Goal: Transaction & Acquisition: Purchase product/service

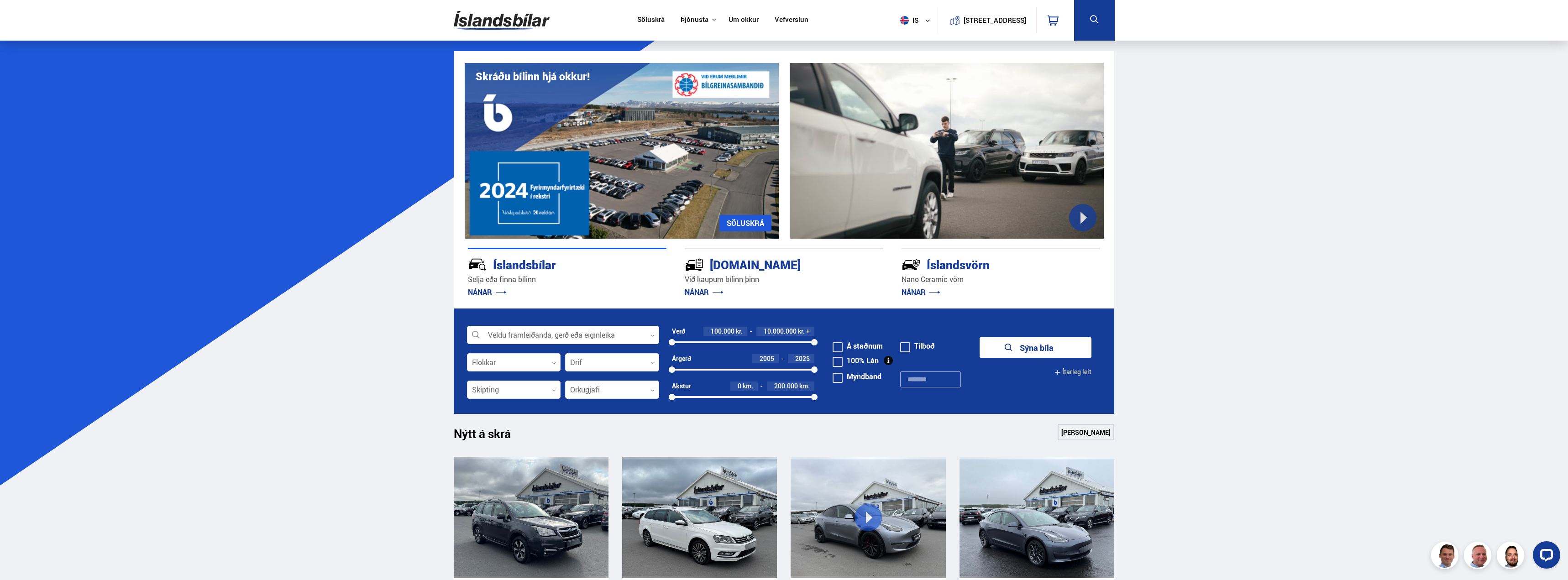
click at [612, 380] on form "Veldu framleiðanda, gerð eða eiginleika 0 Flokkar 0 Drif 0 Verð 100.000 kr. 10.…" at bounding box center [784, 361] width 661 height 105
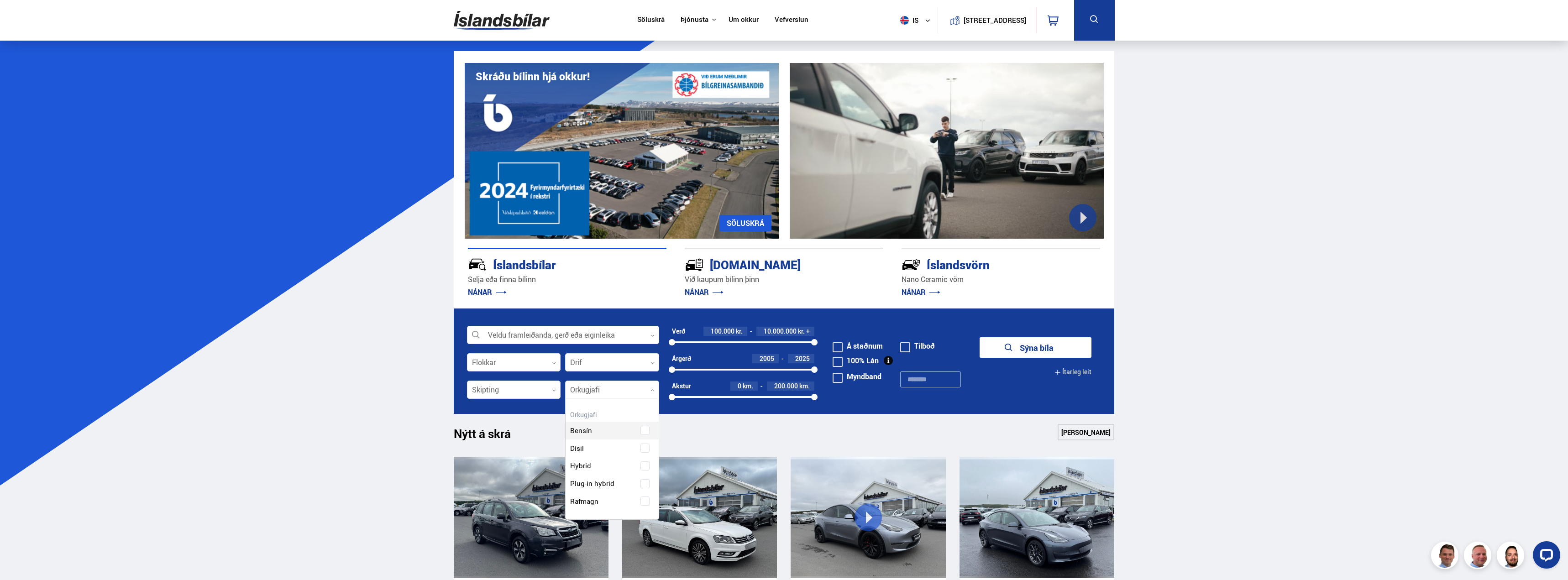
click at [620, 394] on div at bounding box center [612, 390] width 94 height 18
click at [647, 505] on div "Bensín Dísil Hybrid Plug-in hybrid Rafmagn" at bounding box center [612, 459] width 93 height 102
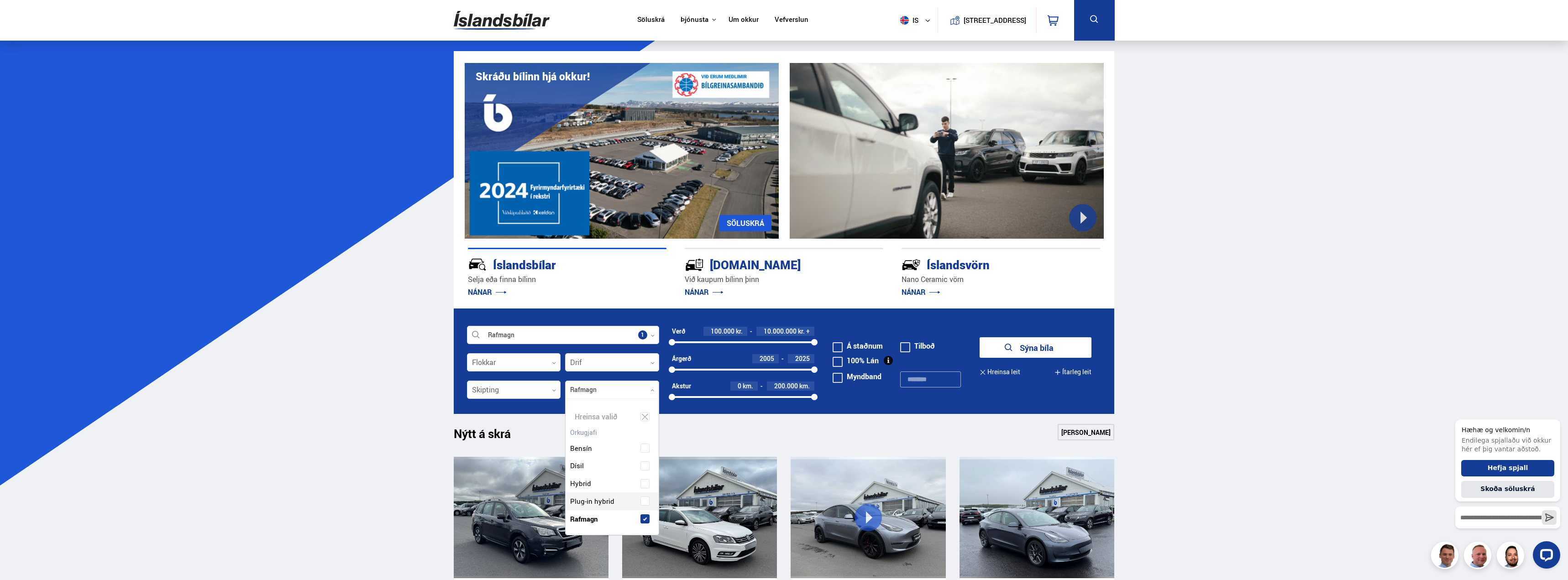
scroll to position [138, 97]
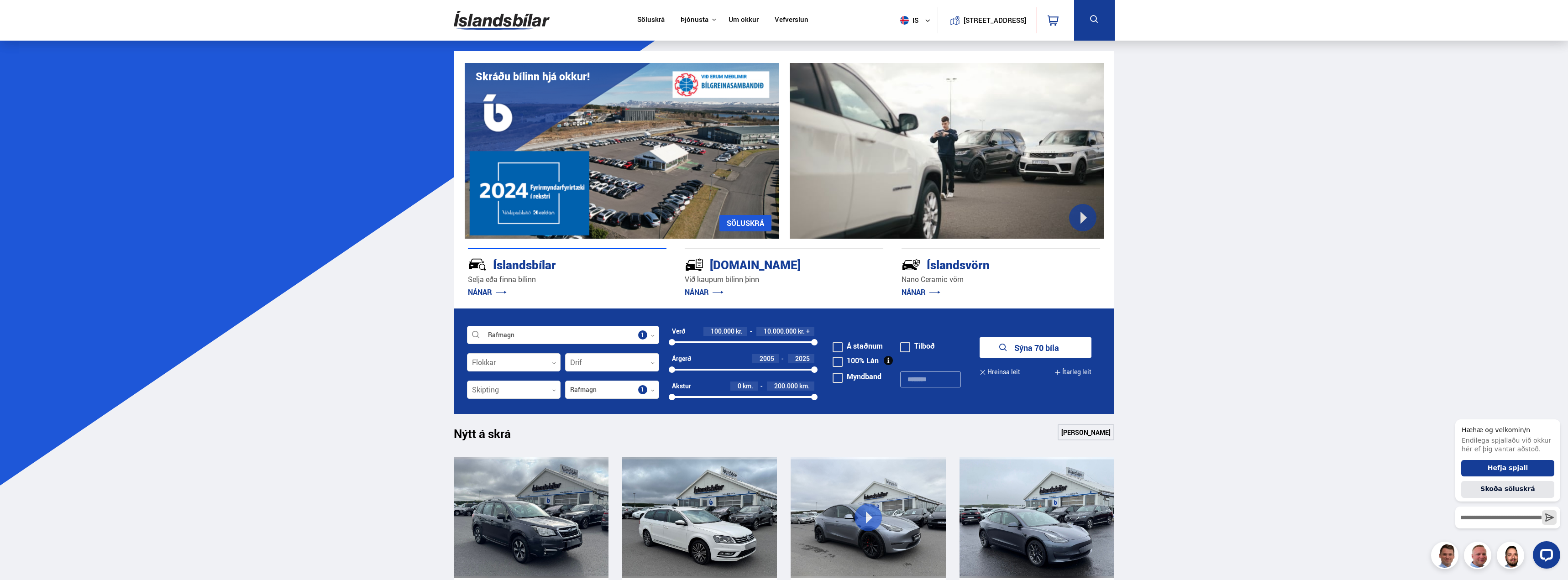
click at [1051, 349] on button "Sýna 70 bíla" at bounding box center [1035, 348] width 112 height 21
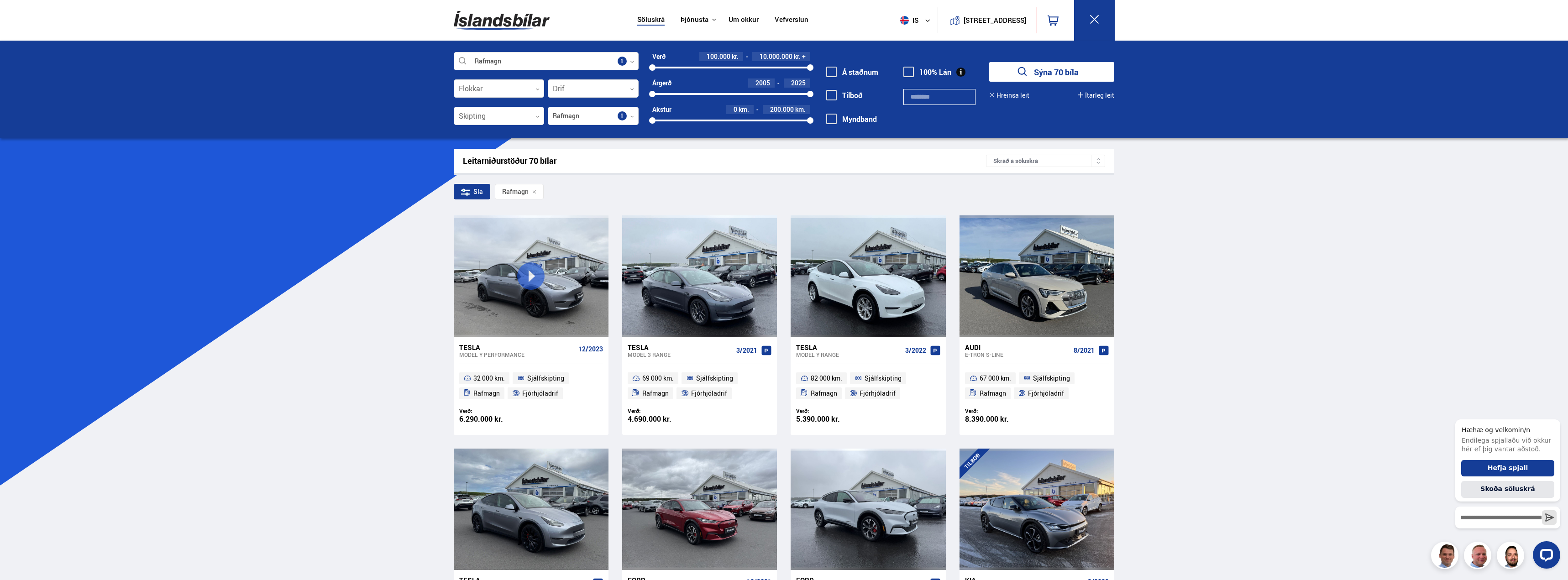
click at [460, 195] on div "Sía" at bounding box center [472, 191] width 37 height 15
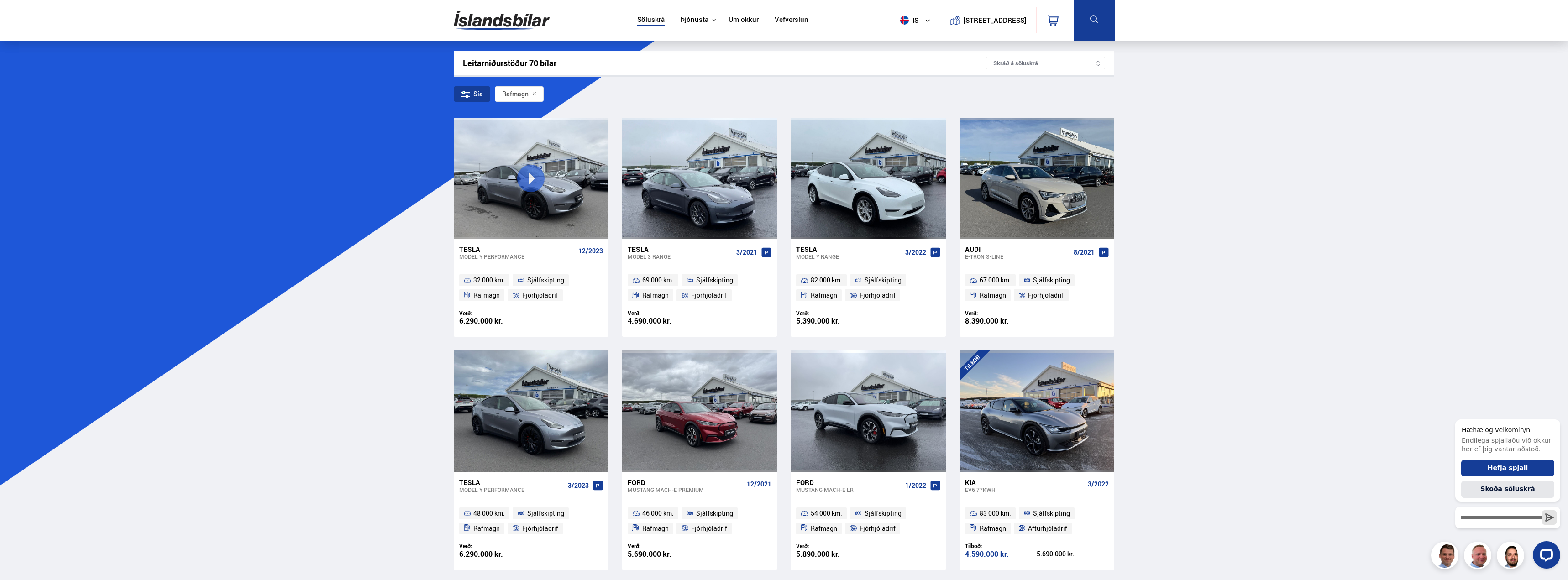
click at [475, 93] on div "Sía" at bounding box center [472, 94] width 37 height 15
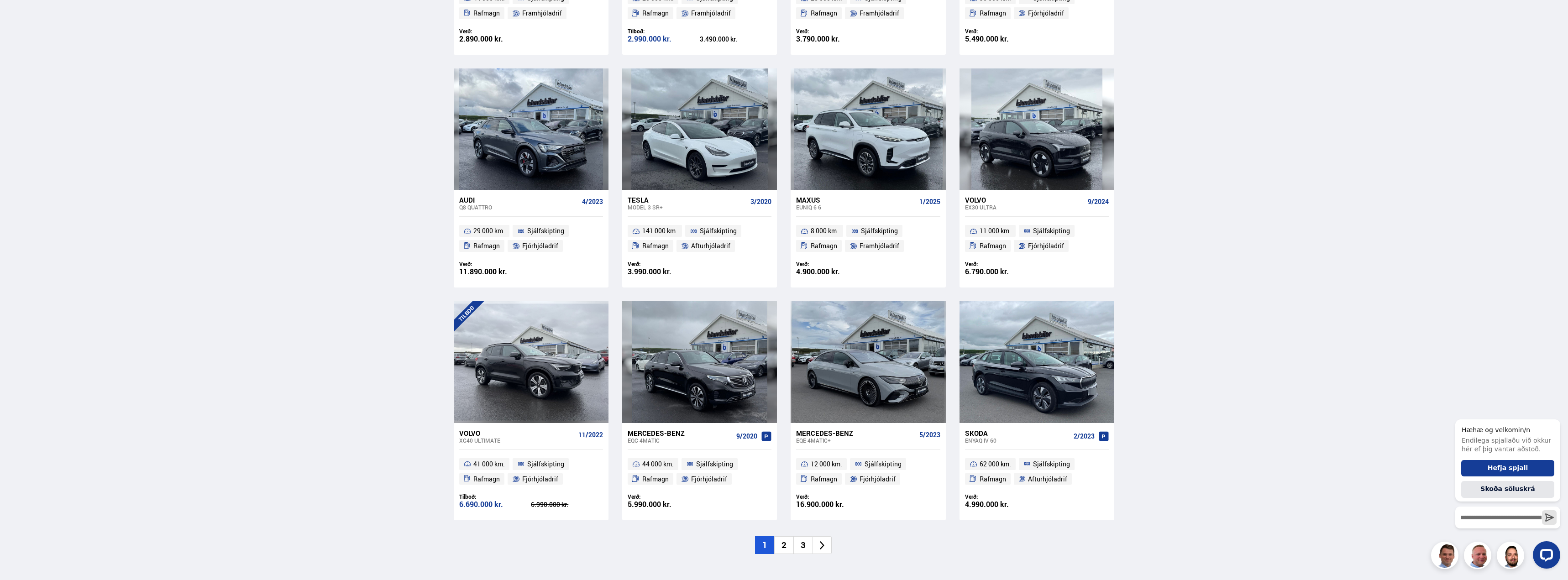
scroll to position [1187, 0]
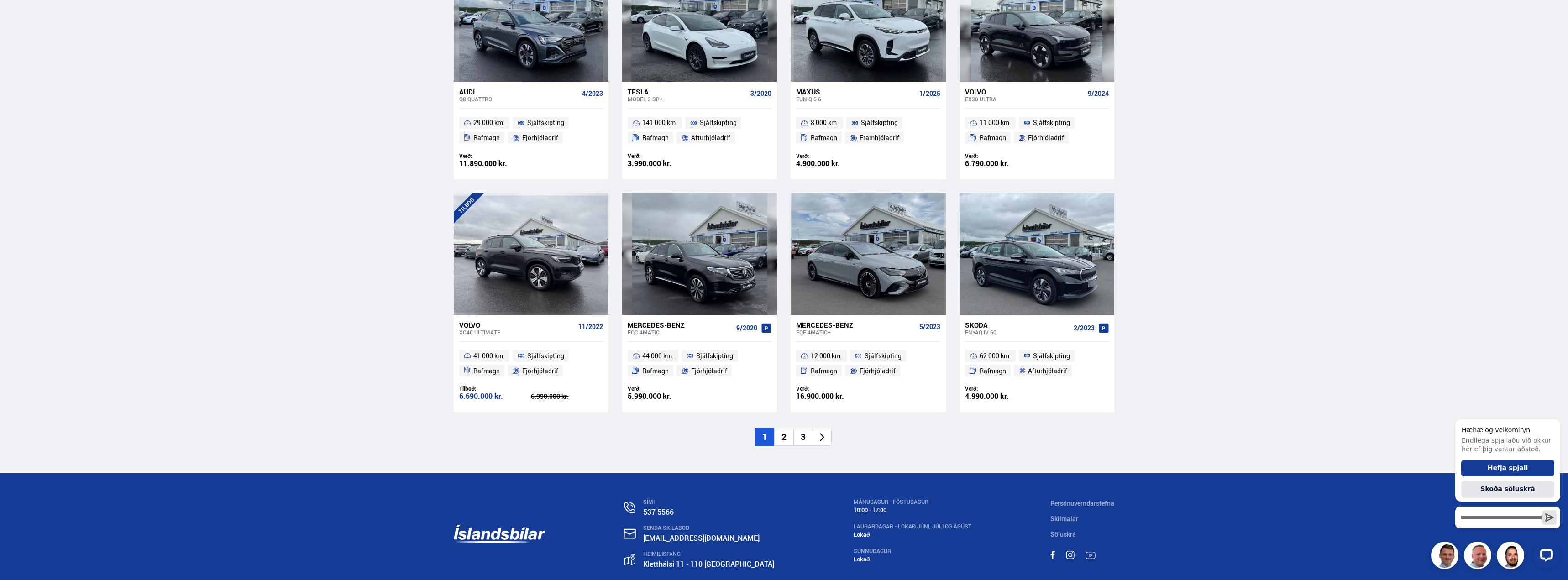
click at [785, 433] on li "2" at bounding box center [783, 436] width 19 height 18
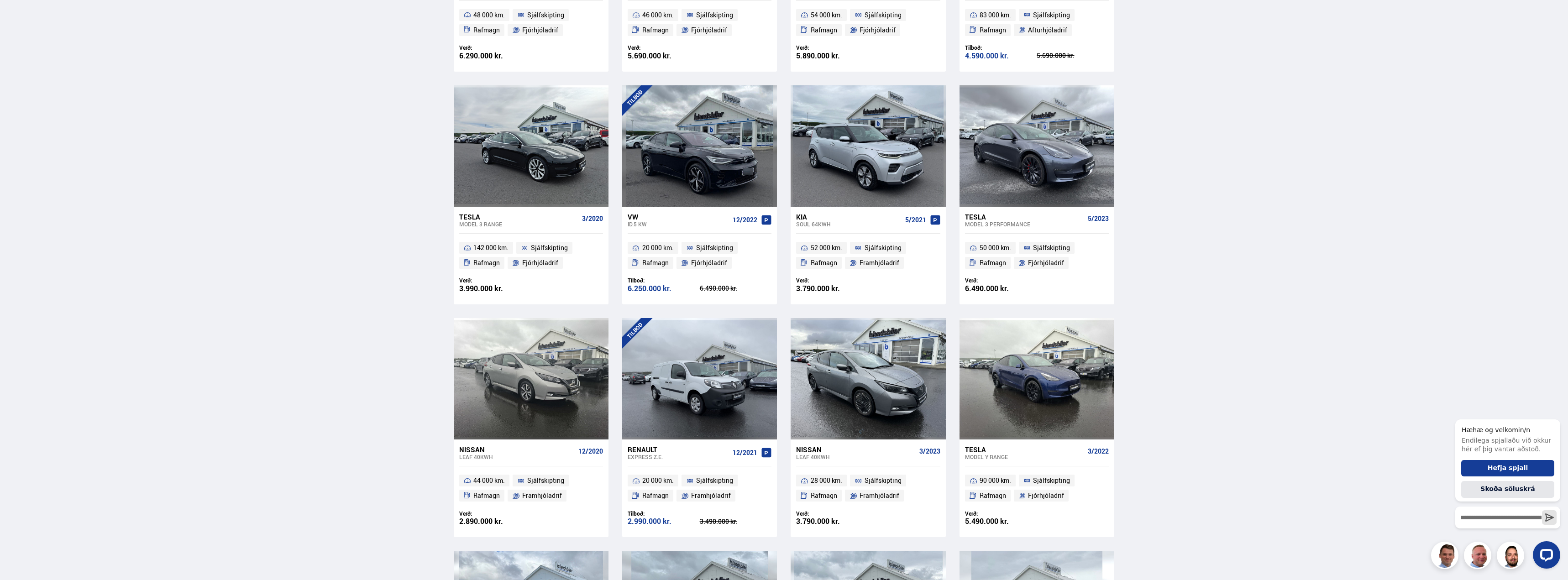
scroll to position [125, 0]
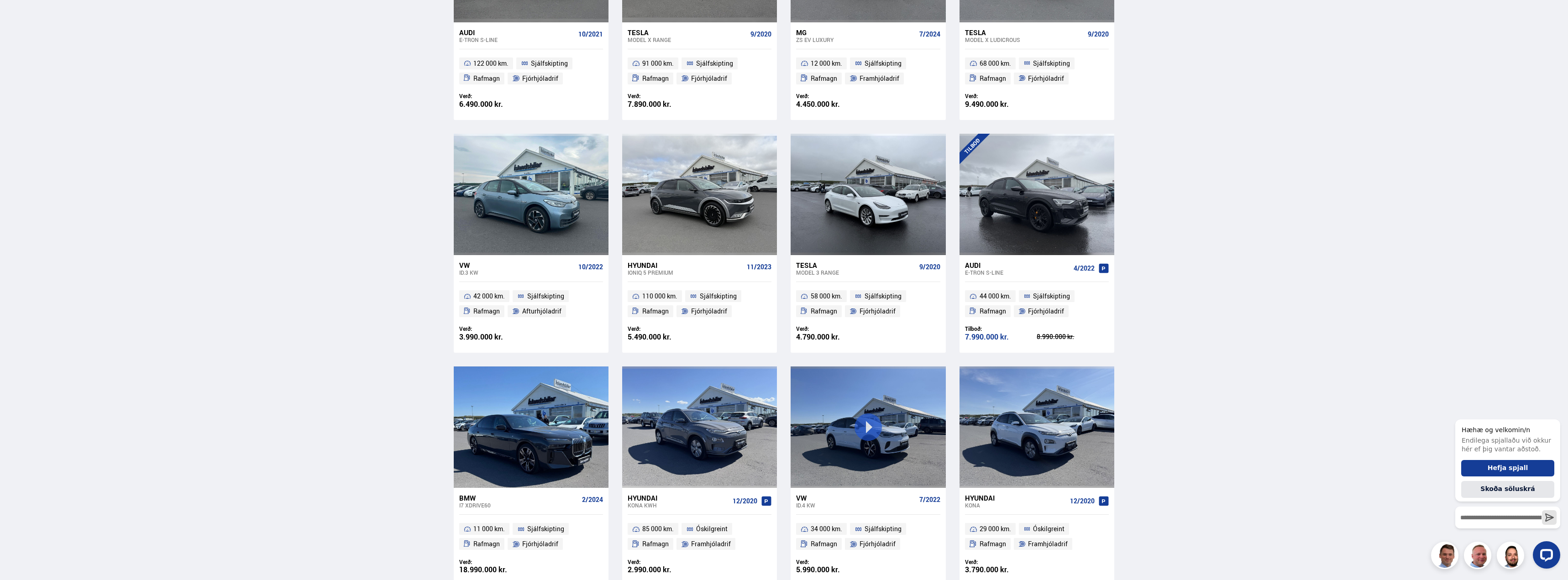
scroll to position [593, 0]
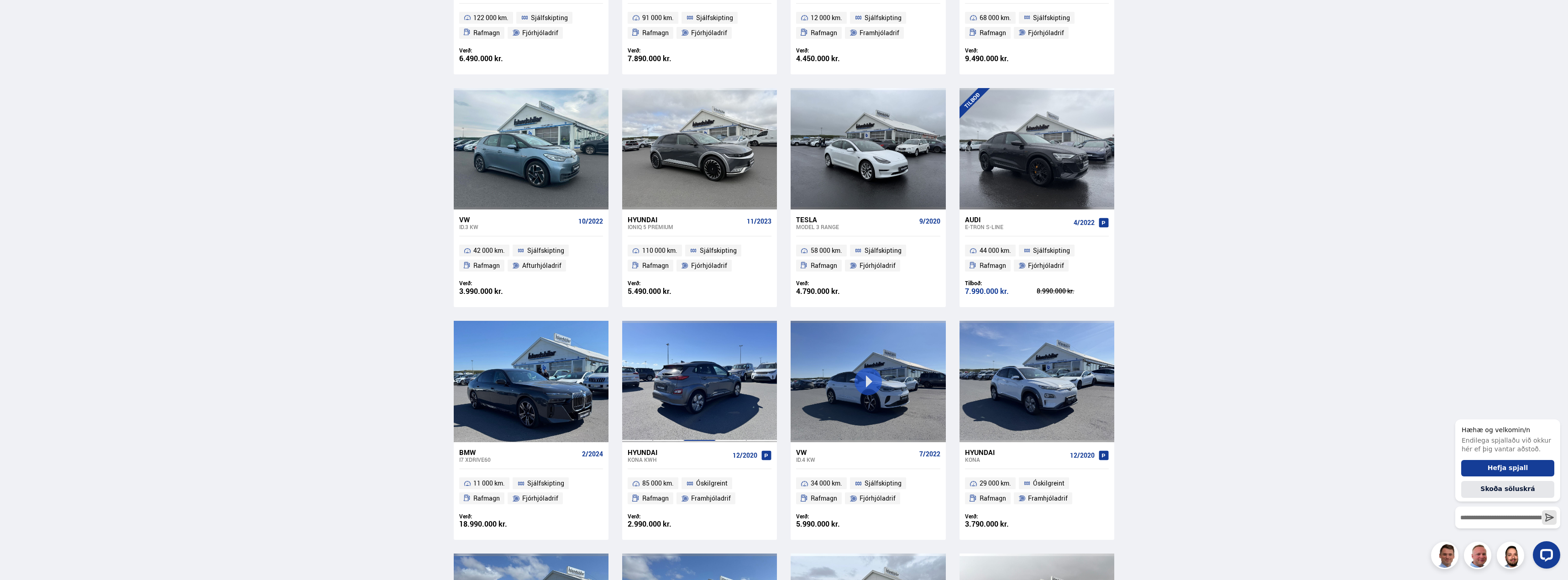
click at [687, 357] on div at bounding box center [699, 381] width 31 height 121
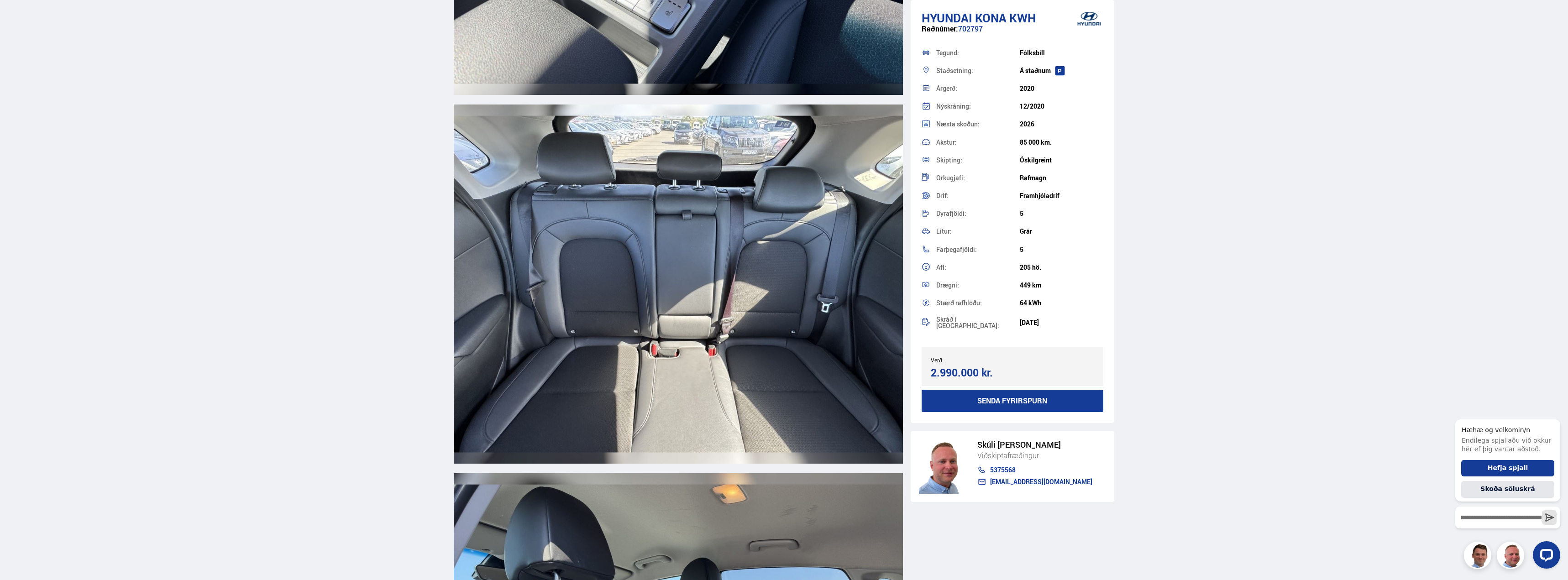
scroll to position [7211, 0]
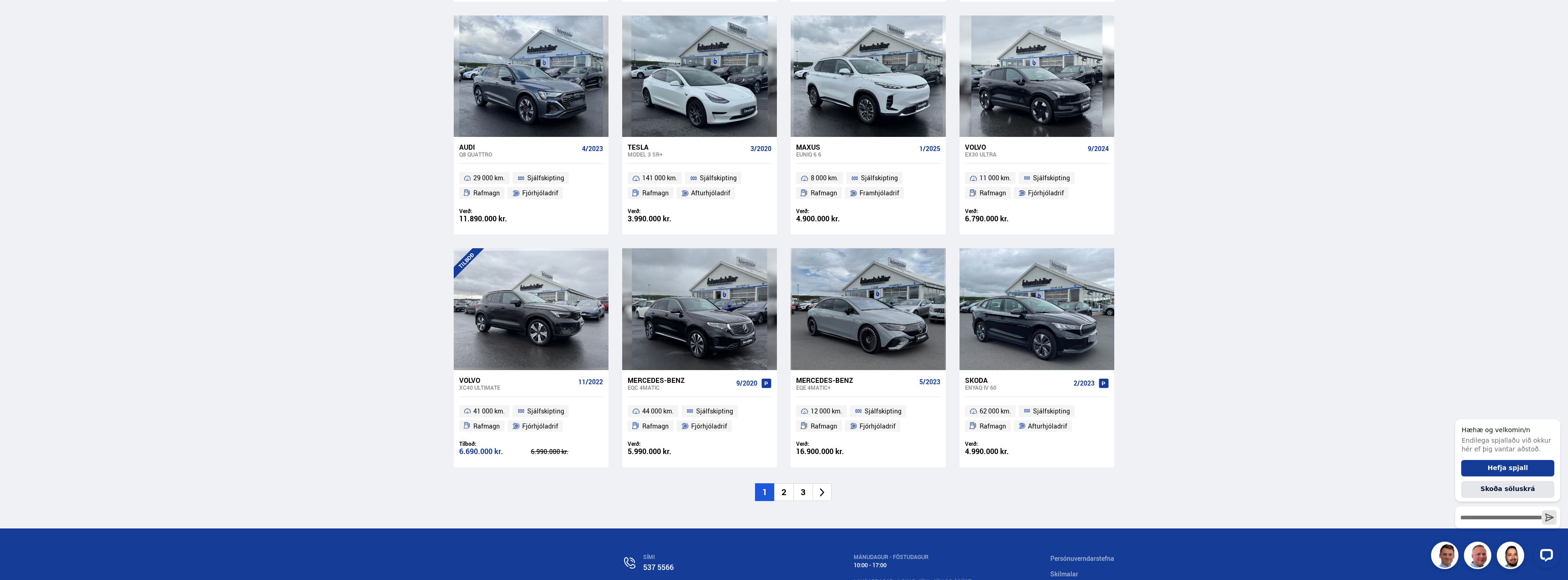
scroll to position [1147, 0]
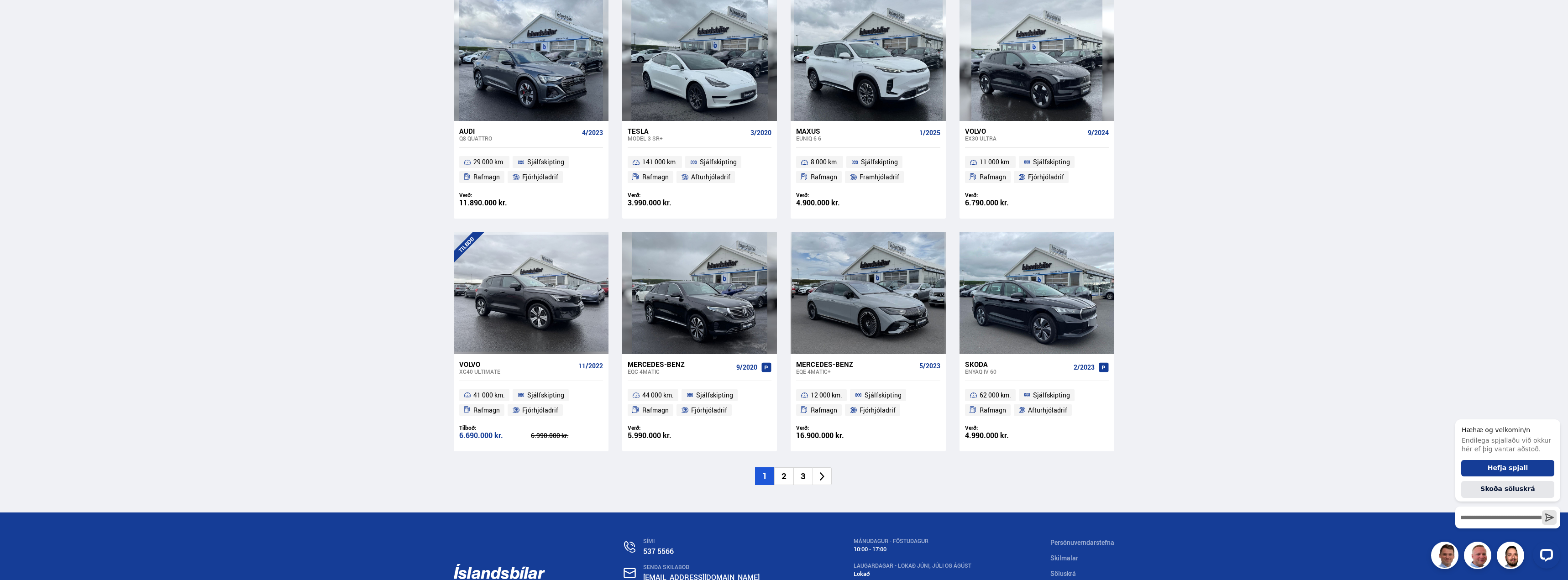
click at [781, 474] on li "2" at bounding box center [783, 476] width 19 height 18
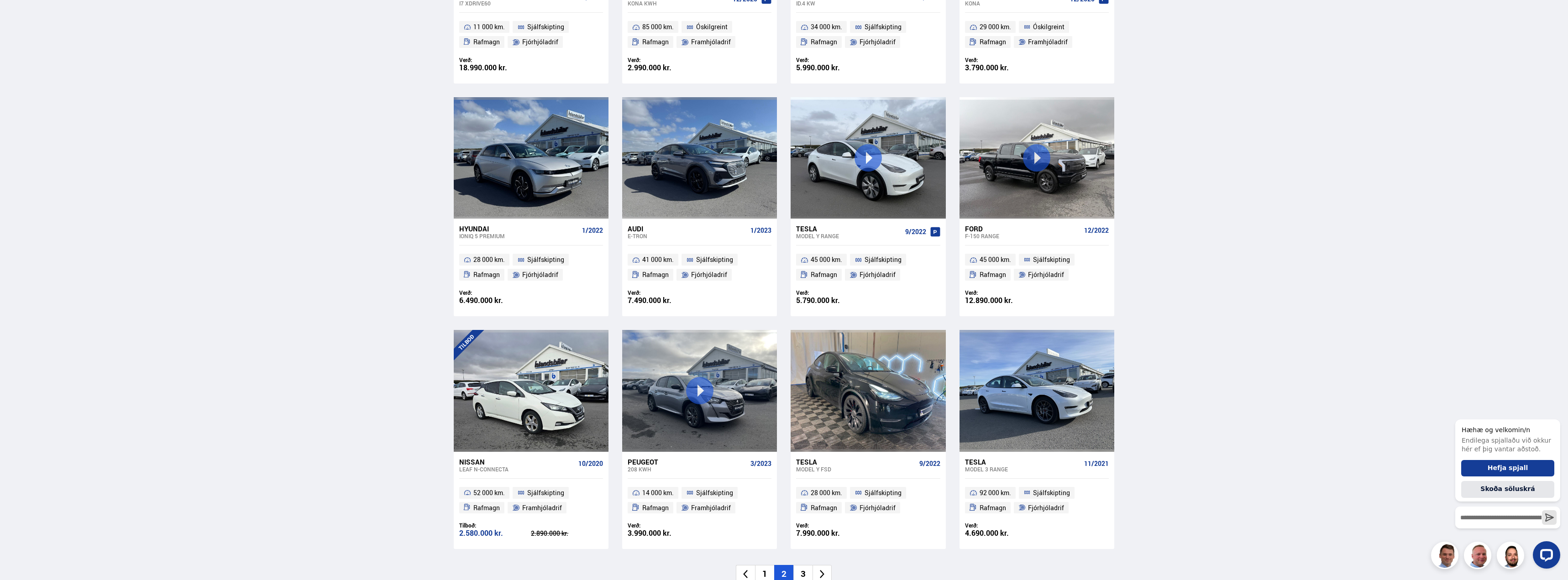
scroll to position [1095, 0]
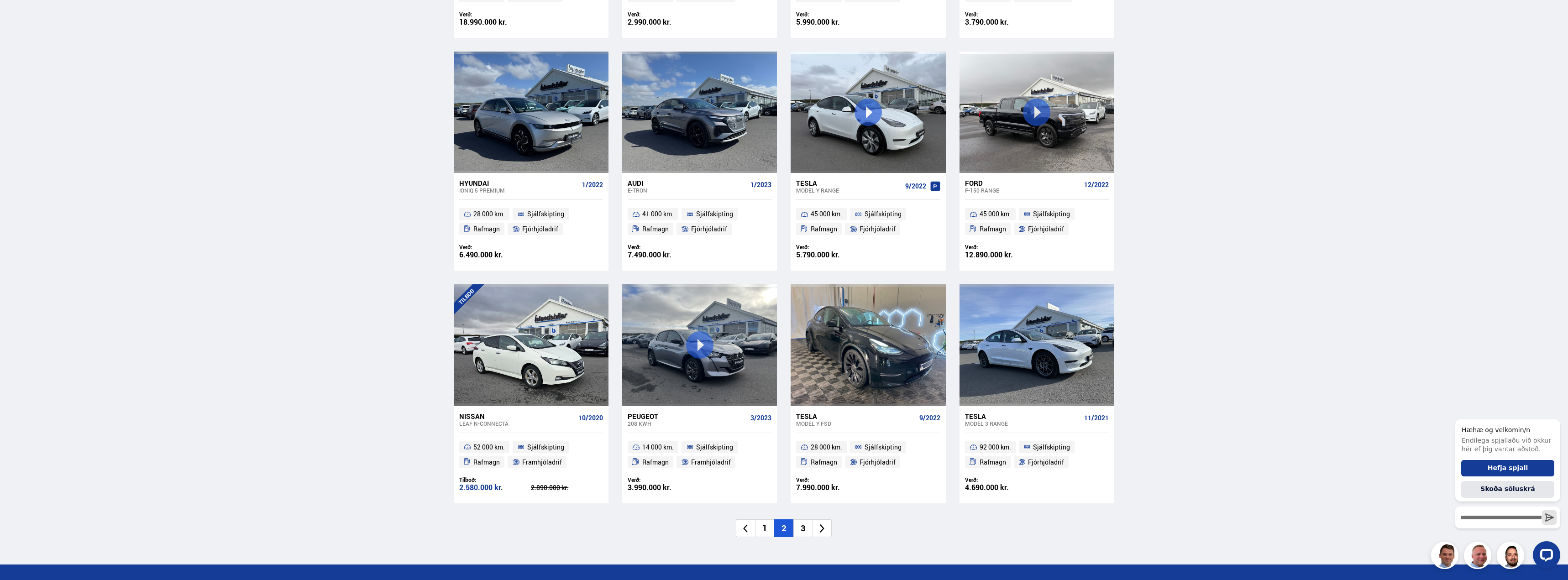
click at [804, 527] on li "3" at bounding box center [802, 528] width 19 height 18
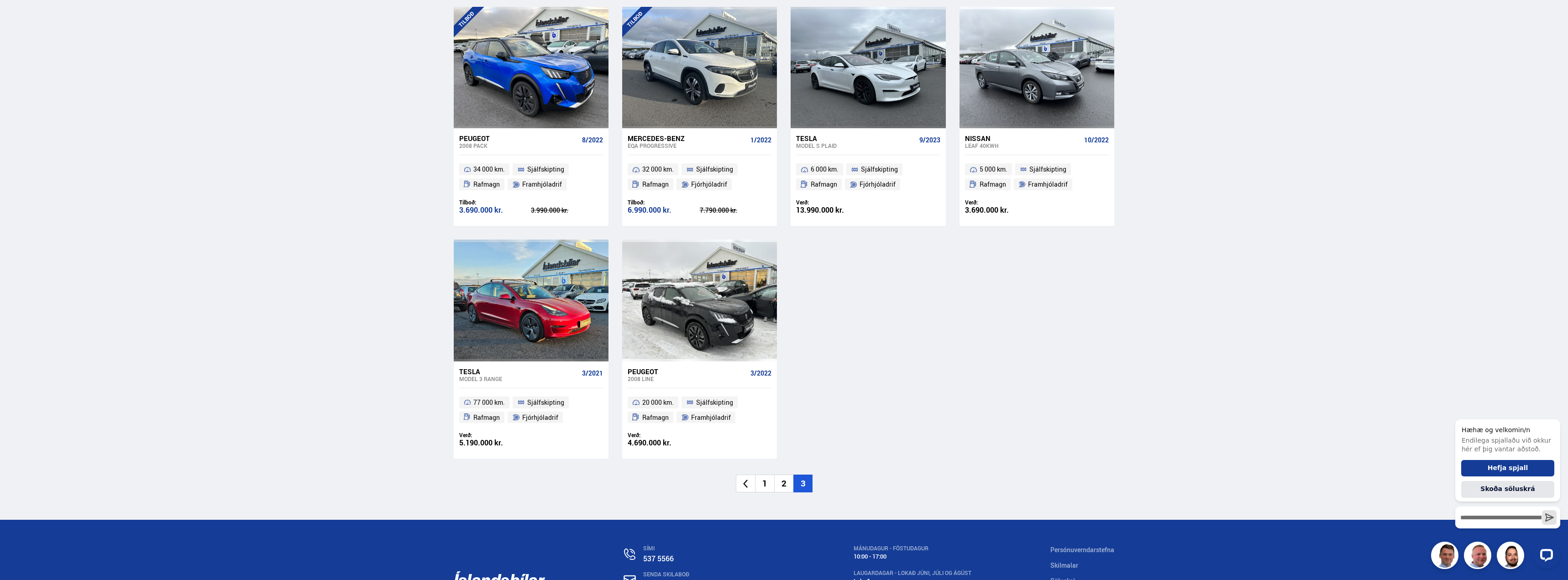
scroll to position [1141, 0]
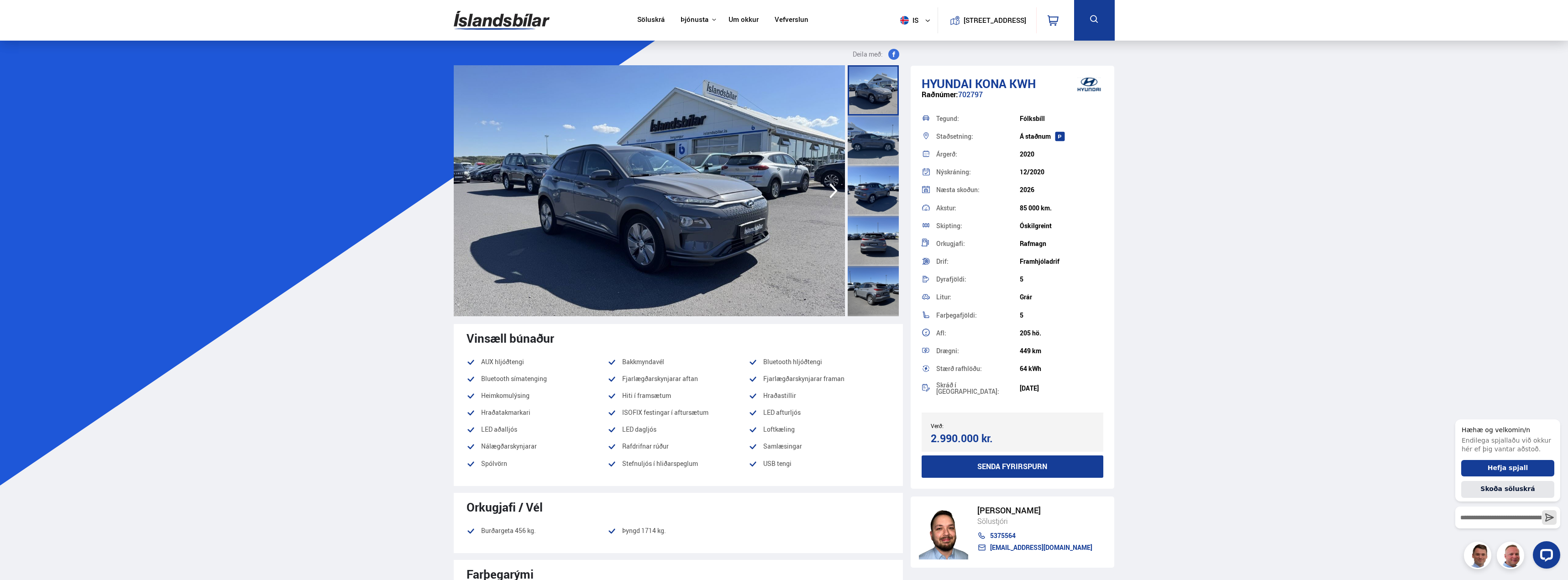
drag, startPoint x: 1021, startPoint y: 354, endPoint x: 1049, endPoint y: 351, distance: 28.2
click at [1049, 351] on div "449 km" at bounding box center [1061, 351] width 83 height 7
